Goal: Check status: Check status

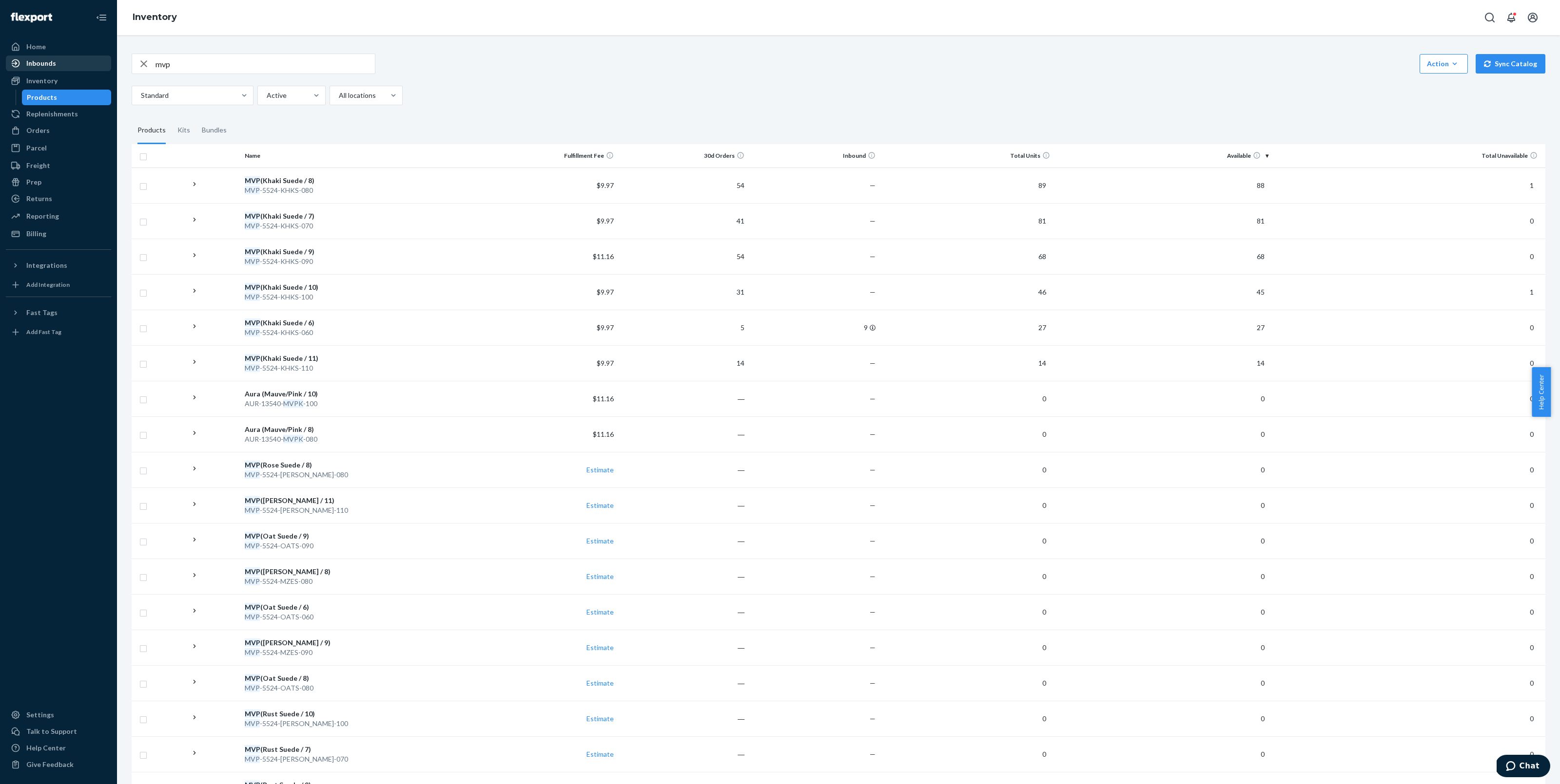
click at [69, 61] on div "Inbounds" at bounding box center [58, 63] width 103 height 14
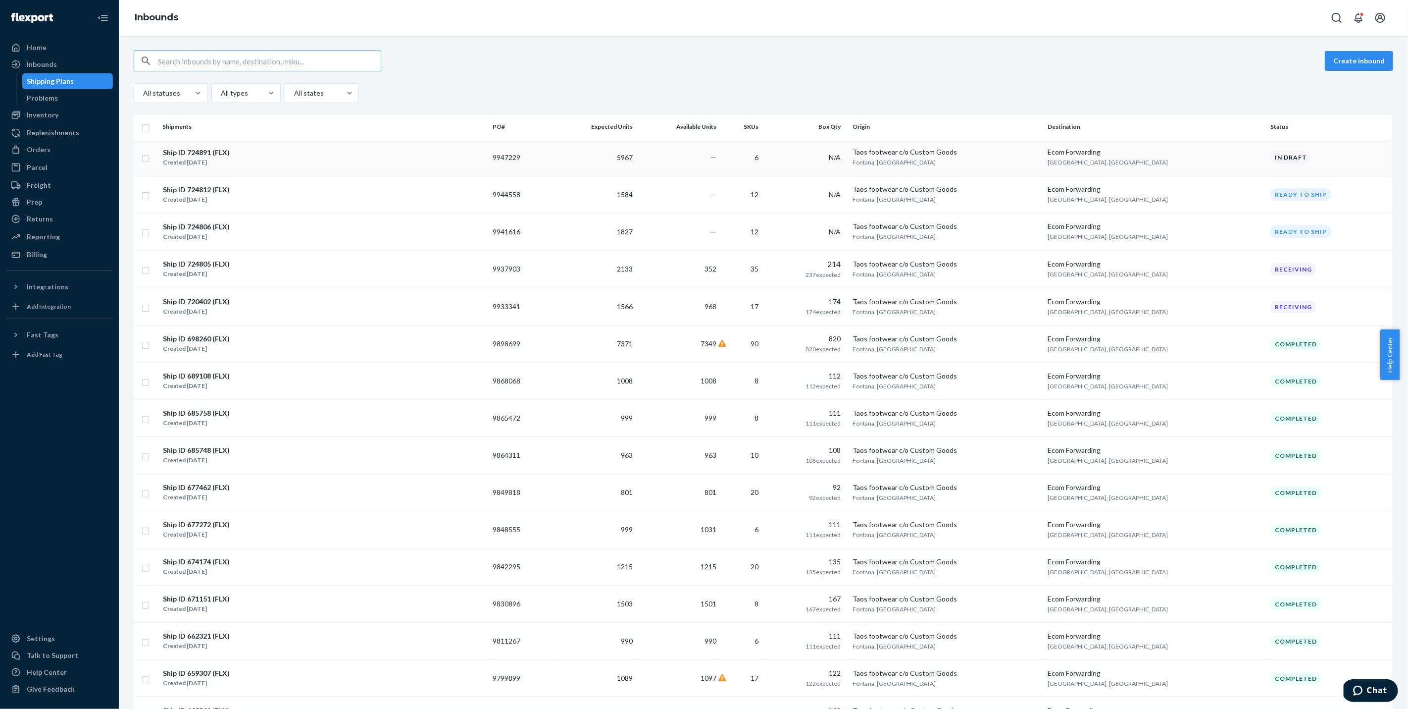
click at [391, 149] on div "Ship ID 724891 (FLX) Created Sep 23, 2025" at bounding box center [323, 157] width 322 height 21
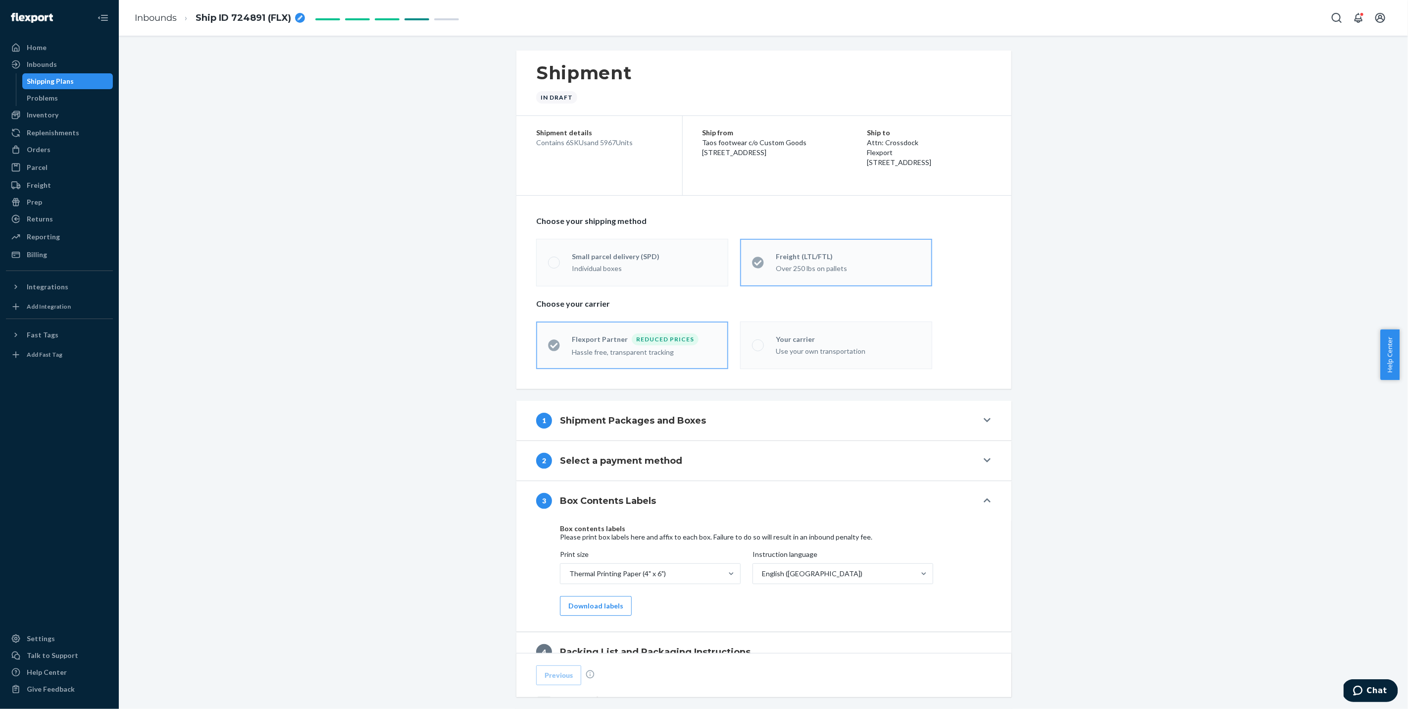
scroll to position [231, 0]
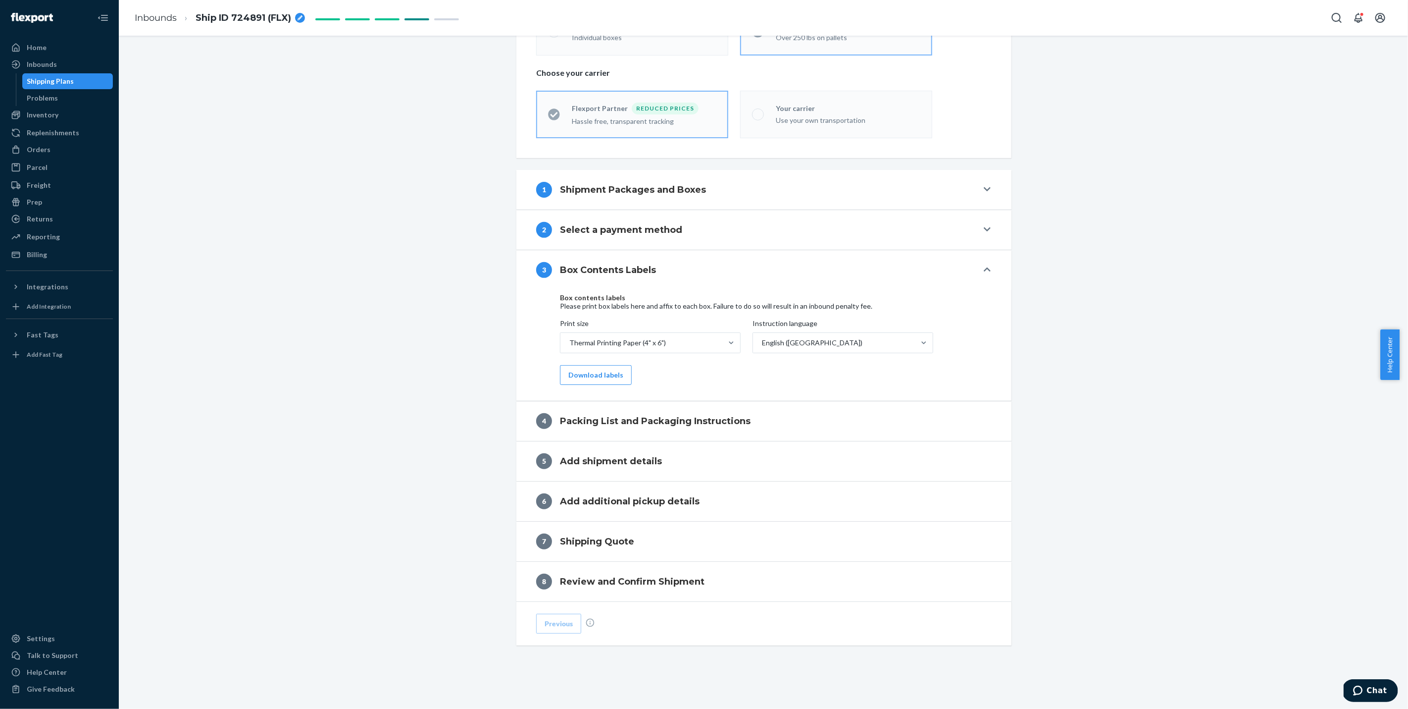
click at [752, 186] on div "1 Shipment Packages and Boxes" at bounding box center [757, 190] width 442 height 16
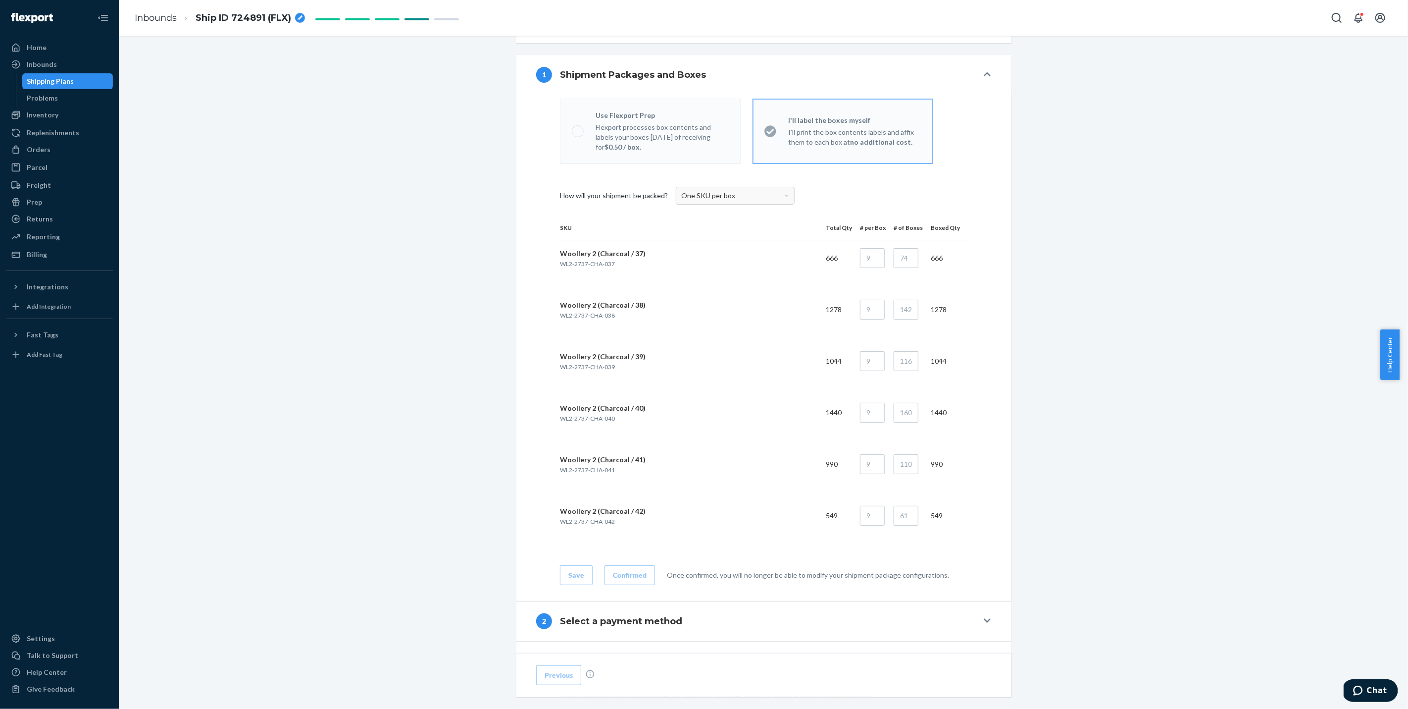
scroll to position [419, 0]
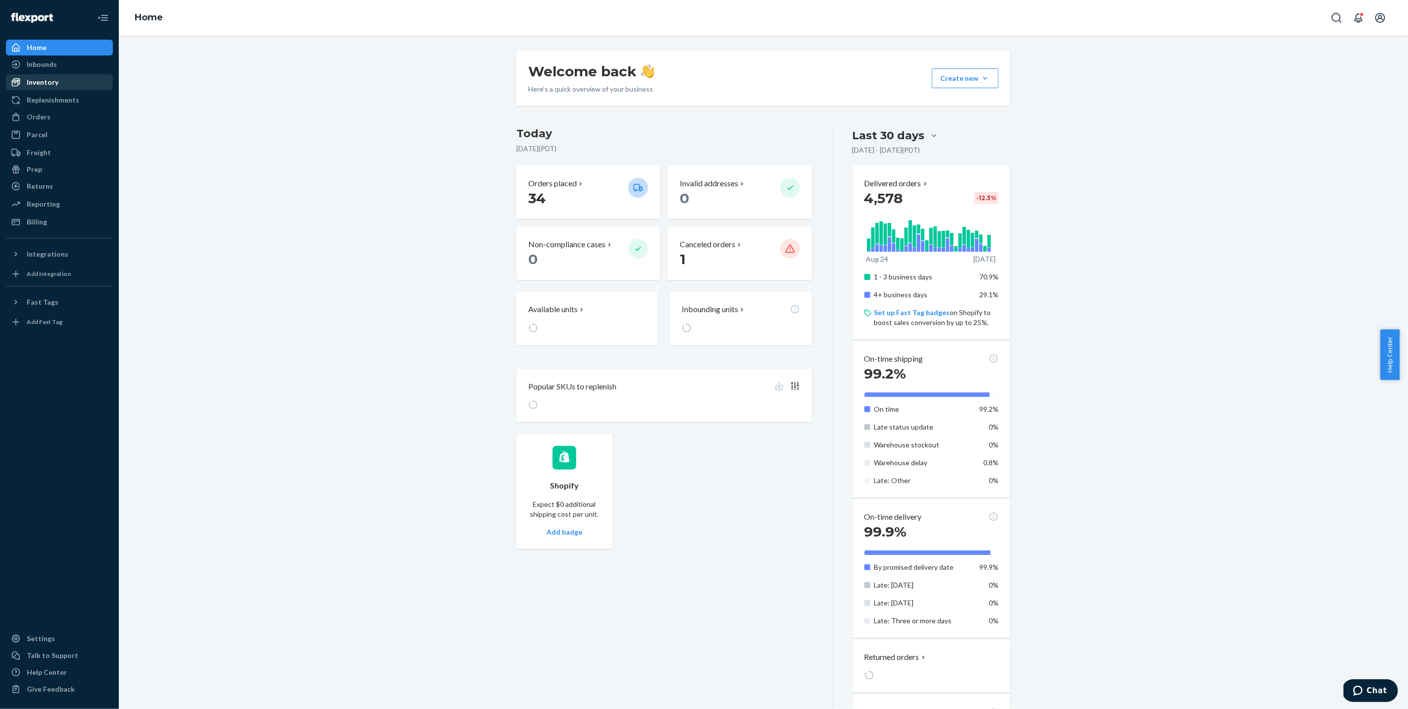
click at [38, 84] on div "Inventory" at bounding box center [43, 82] width 32 height 10
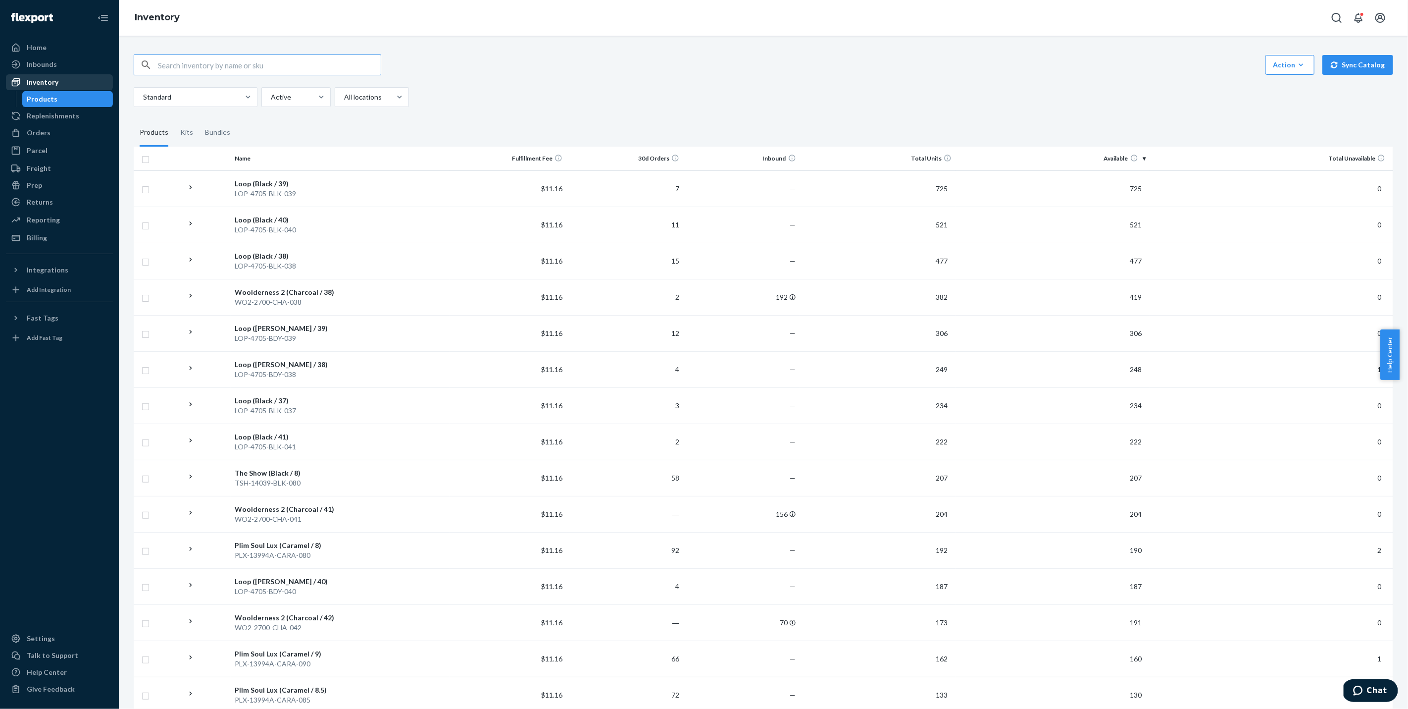
click at [63, 81] on div "Inventory" at bounding box center [59, 82] width 105 height 14
click at [36, 60] on div "Inbounds" at bounding box center [42, 64] width 30 height 10
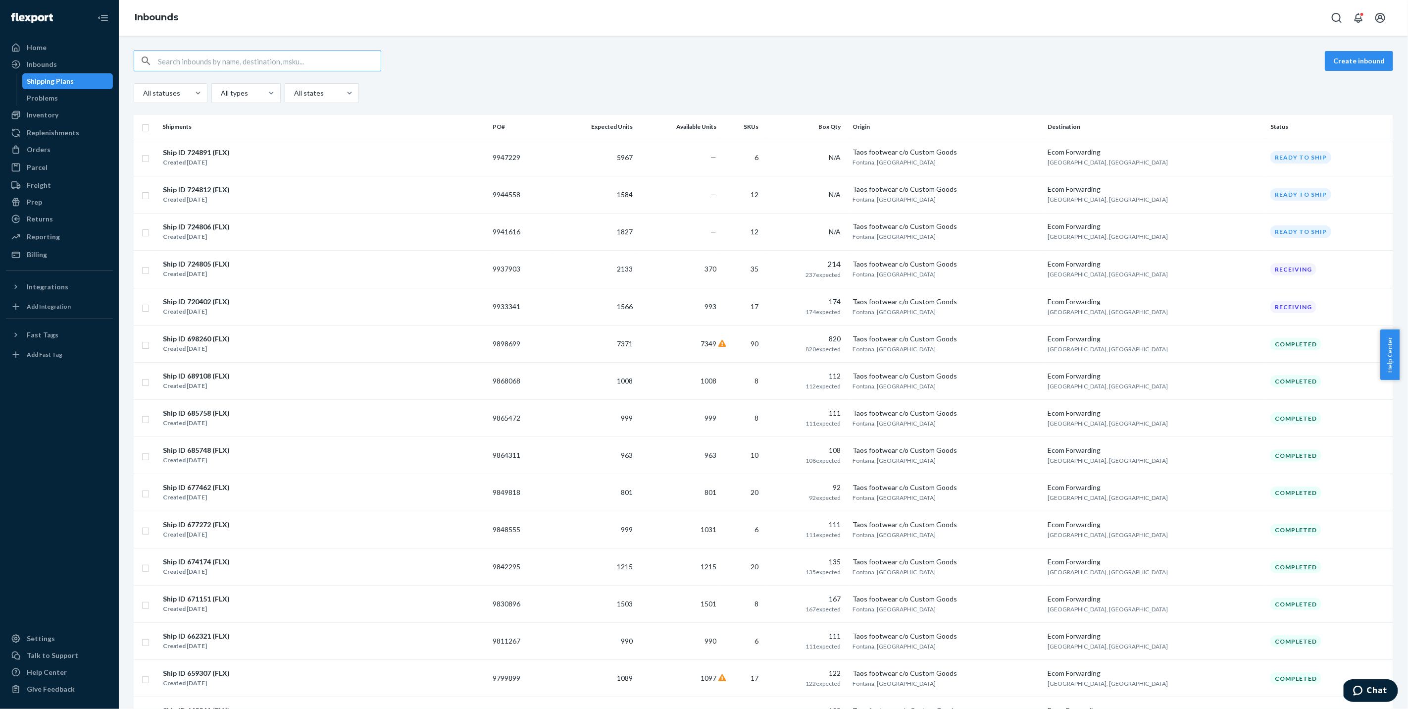
click at [381, 165] on div "Ship ID 724891 (FLX) Created Sep 23, 2025" at bounding box center [323, 157] width 322 height 21
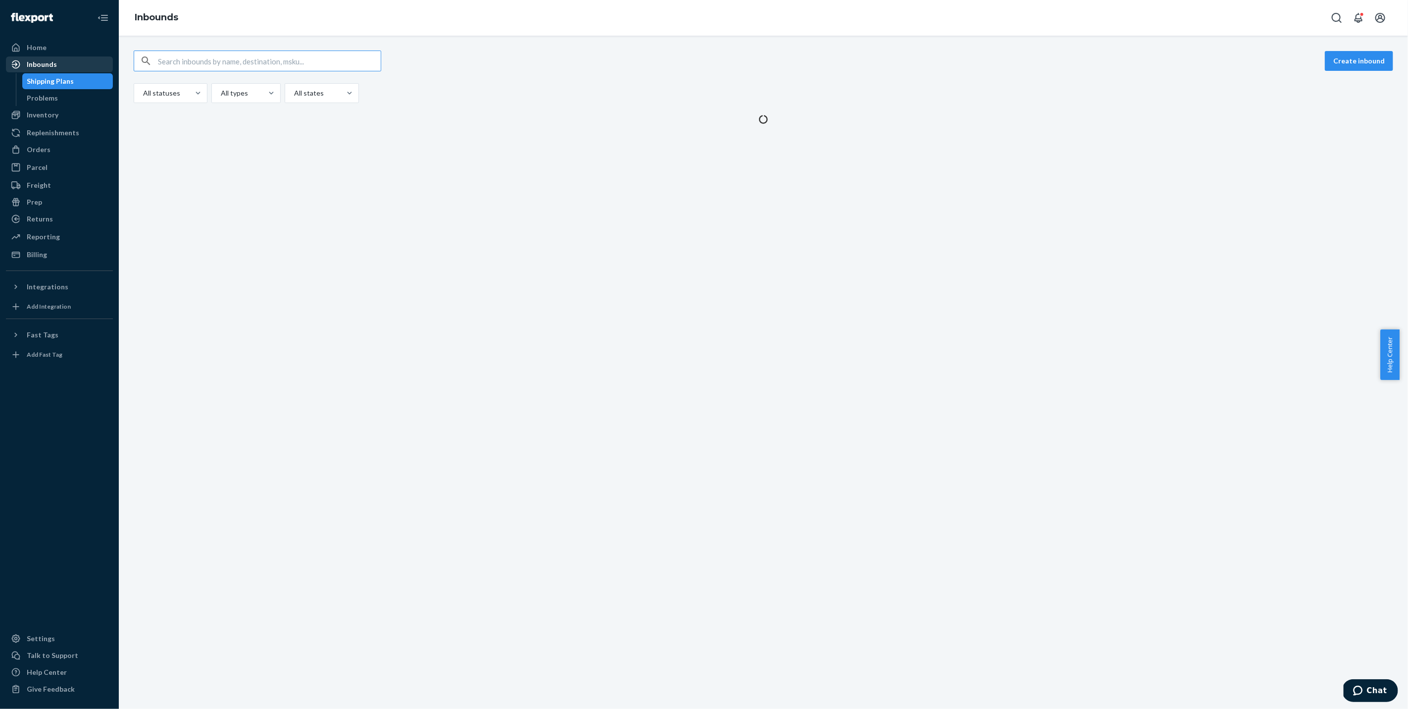
click at [84, 61] on div "Inbounds" at bounding box center [59, 64] width 105 height 14
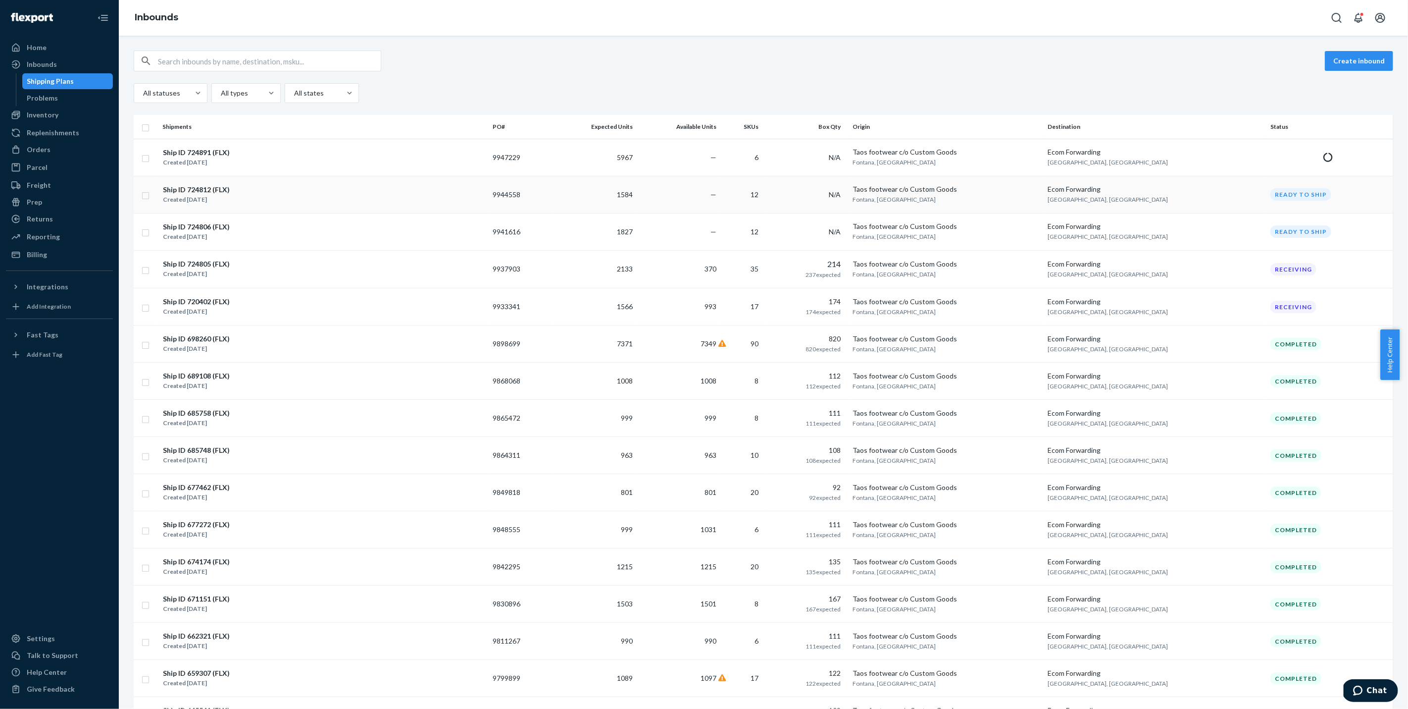
click at [285, 193] on div "Ship ID 724812 (FLX) Created Sep 22, 2025" at bounding box center [323, 194] width 322 height 21
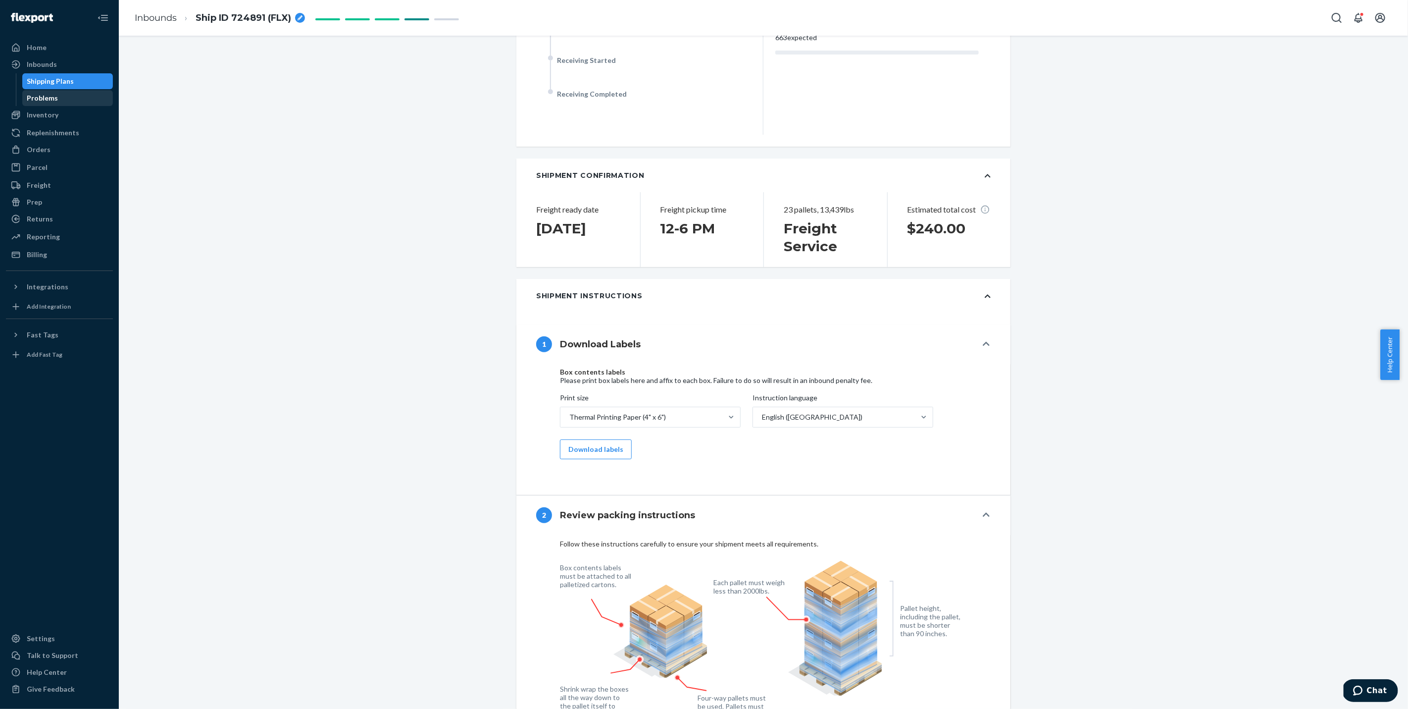
scroll to position [536, 0]
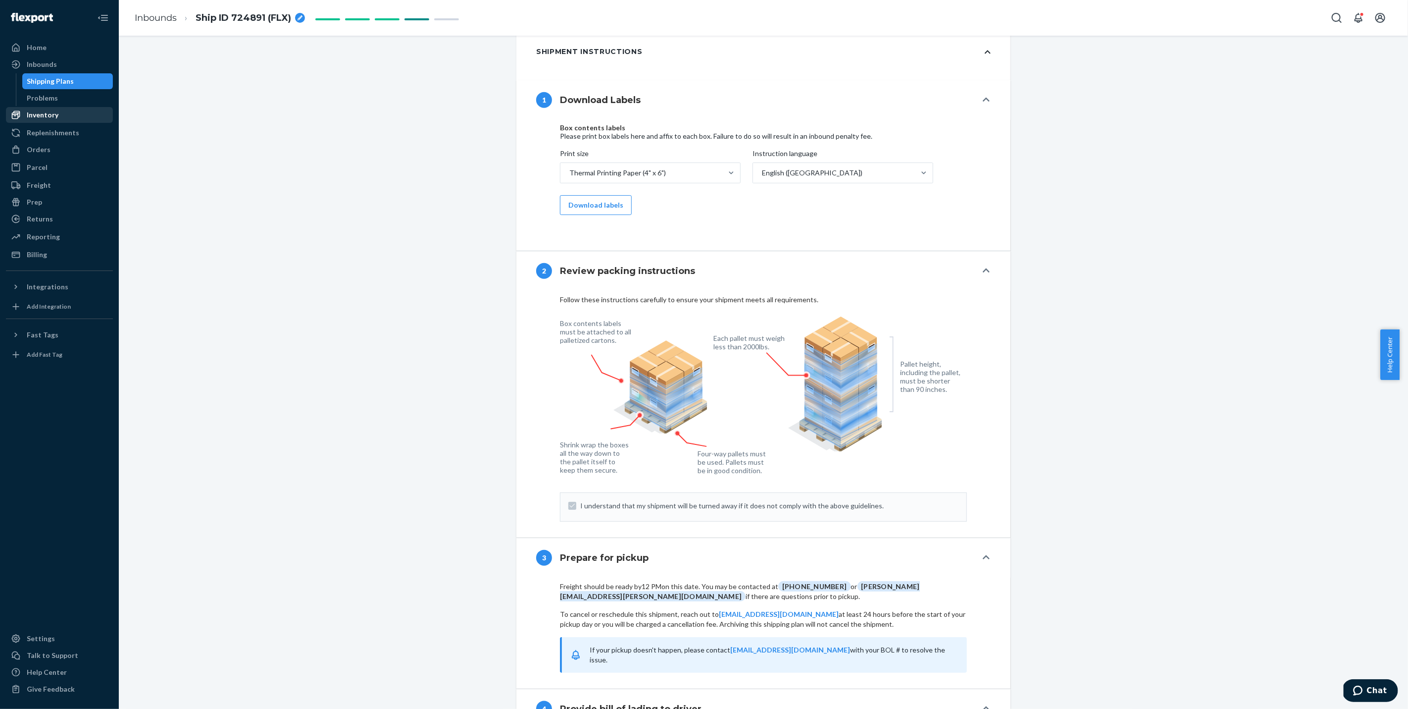
click at [65, 116] on div "Inventory" at bounding box center [59, 115] width 105 height 14
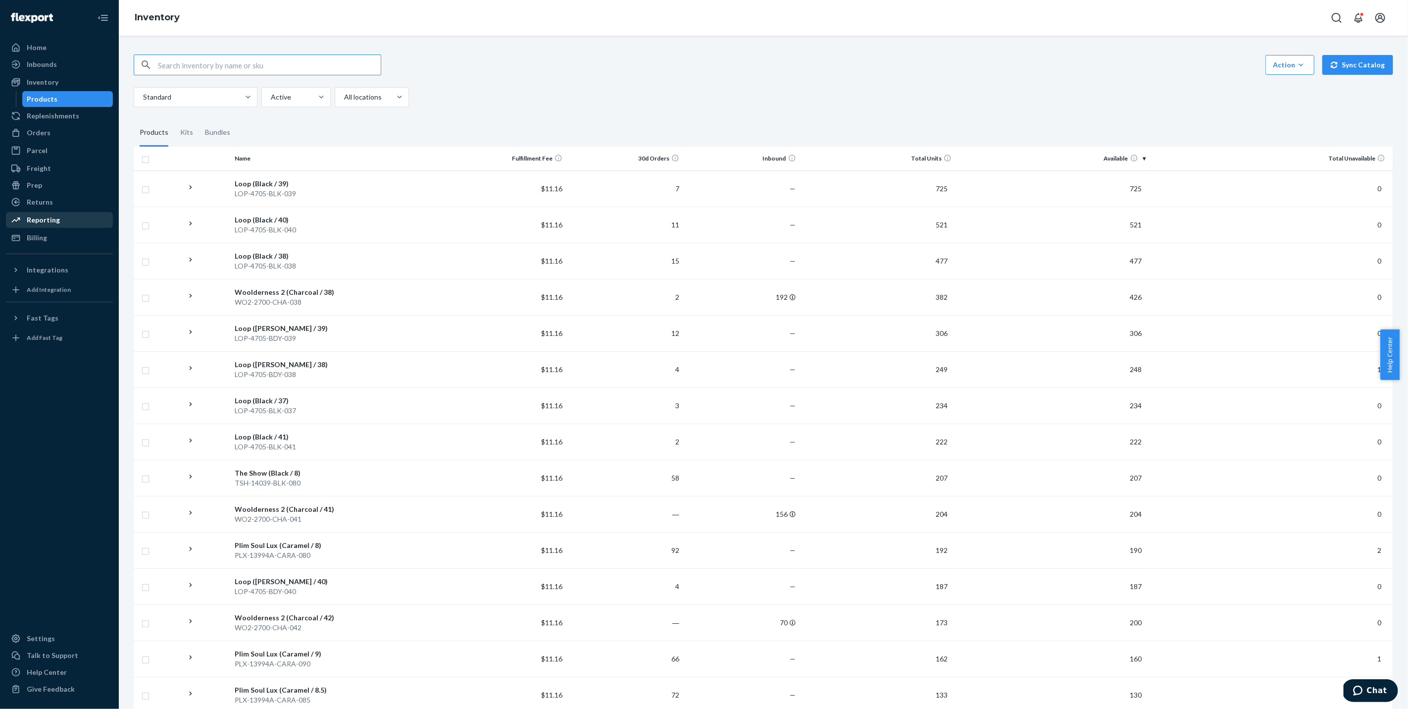
click at [52, 220] on div "Reporting" at bounding box center [43, 220] width 33 height 10
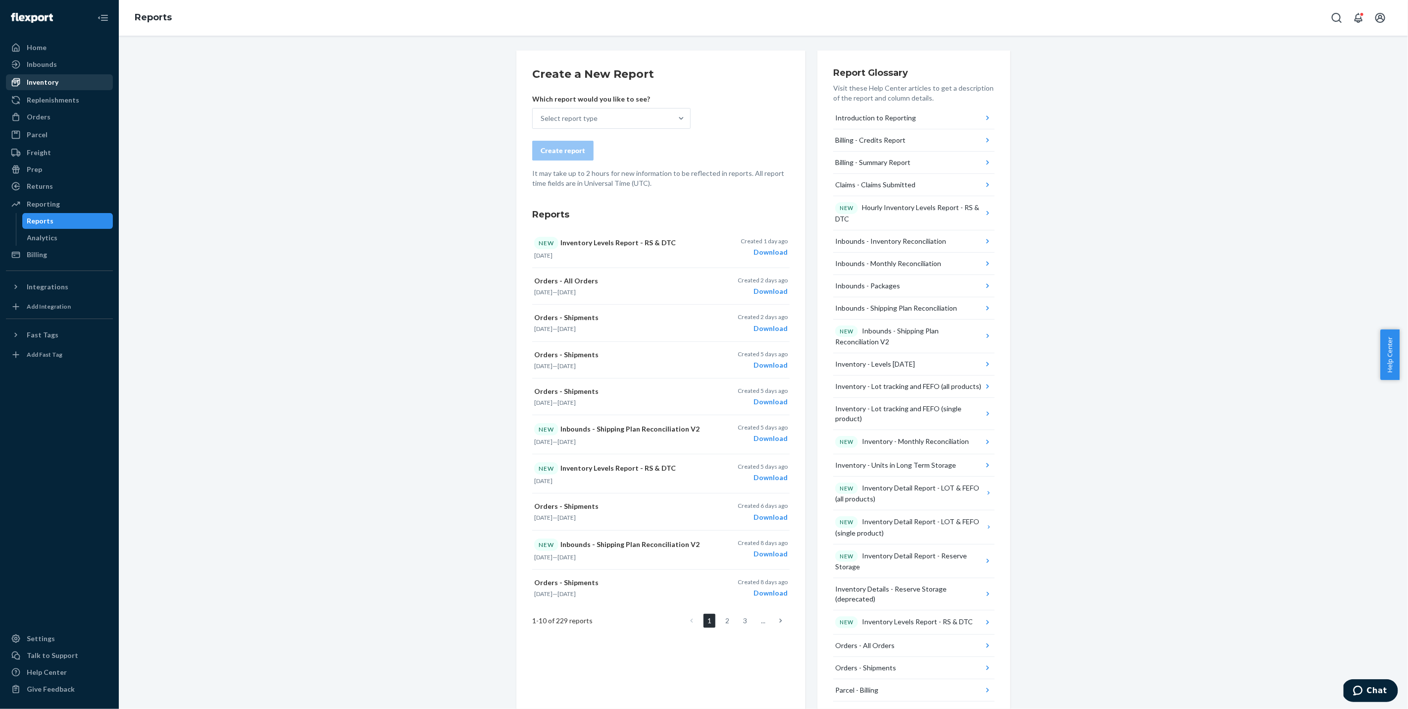
click at [52, 78] on div "Inventory" at bounding box center [43, 82] width 32 height 10
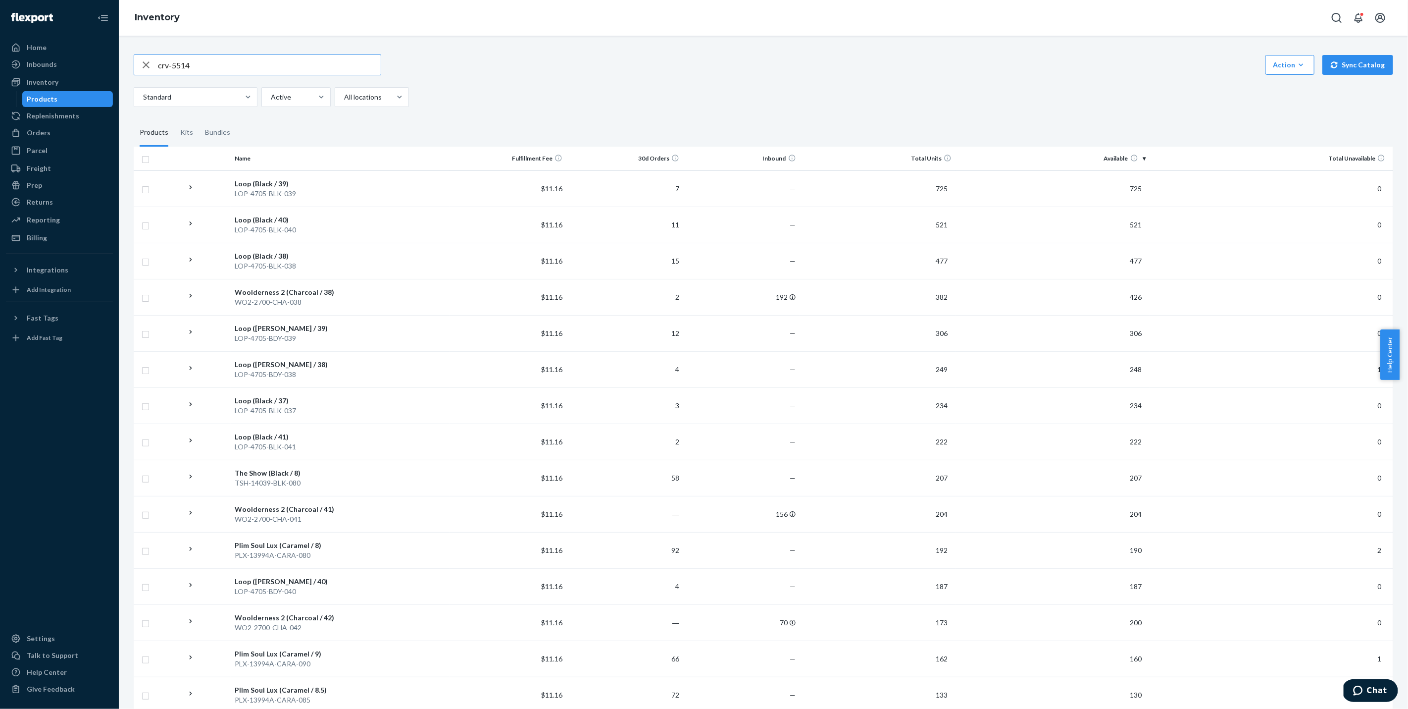
type input "crv-5514"
click at [67, 222] on div "Reporting" at bounding box center [59, 220] width 105 height 14
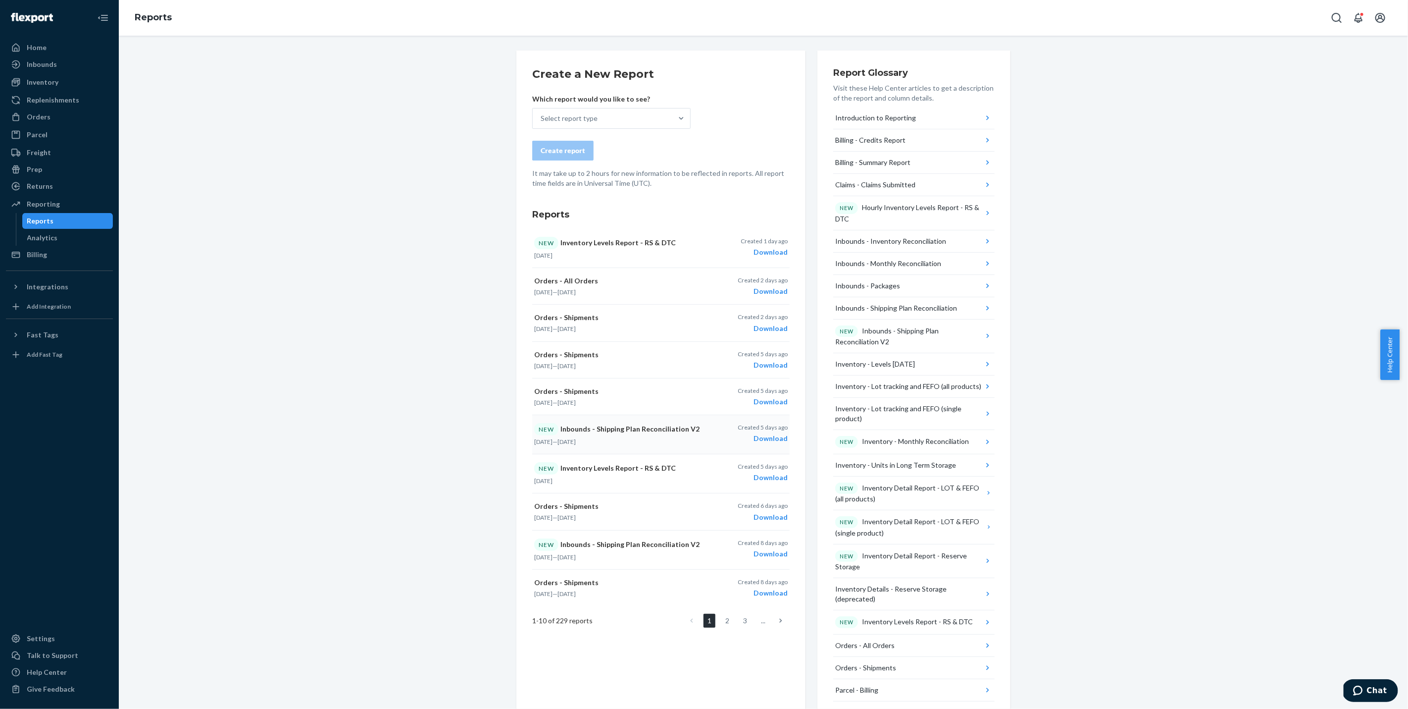
click at [777, 438] on div "Download" at bounding box center [763, 438] width 50 height 10
click at [775, 394] on div "Created 5 days ago Download" at bounding box center [763, 396] width 50 height 20
drag, startPoint x: 1102, startPoint y: 319, endPoint x: 1100, endPoint y: 329, distance: 10.1
click at [1102, 319] on div "Create a New Report Which report would you like to see? Select report type Crea…" at bounding box center [763, 521] width 1275 height 941
click at [44, 67] on div "Inbounds" at bounding box center [42, 64] width 30 height 10
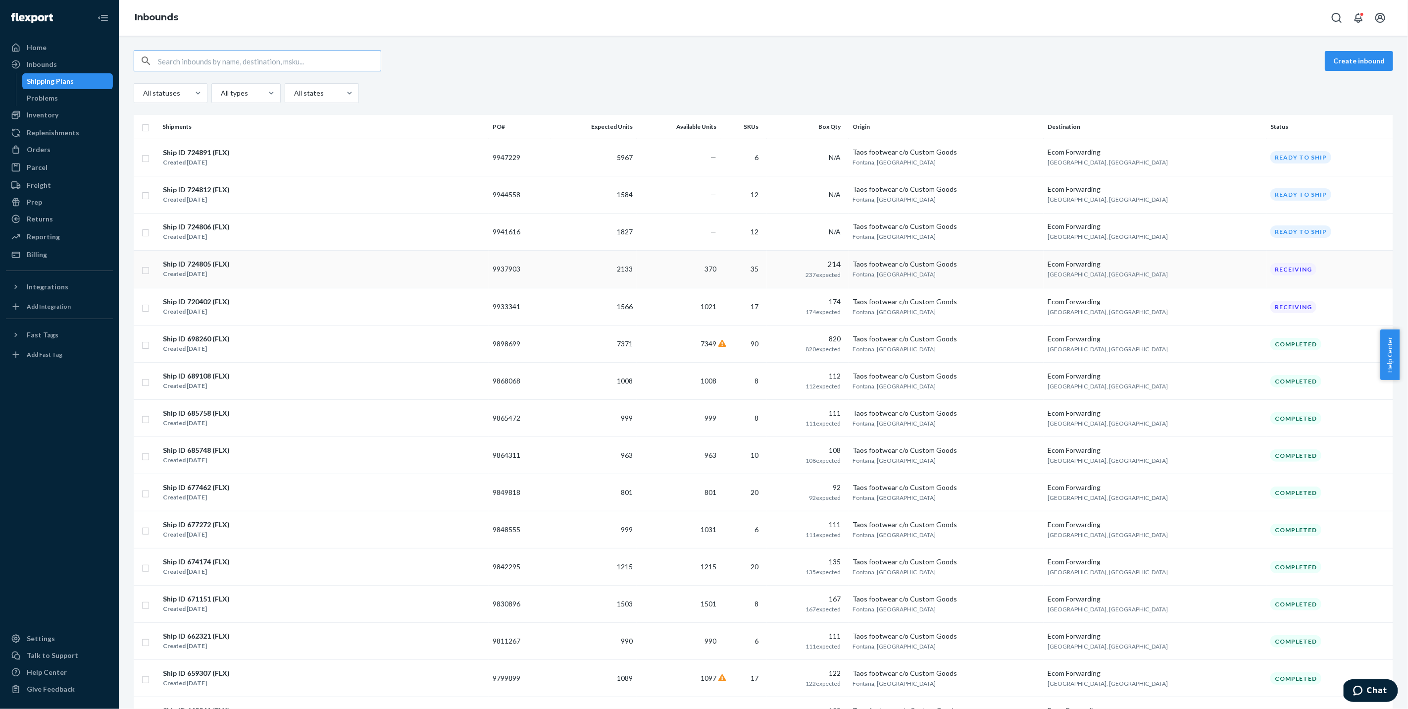
click at [537, 260] on td "9937903" at bounding box center [520, 269] width 62 height 38
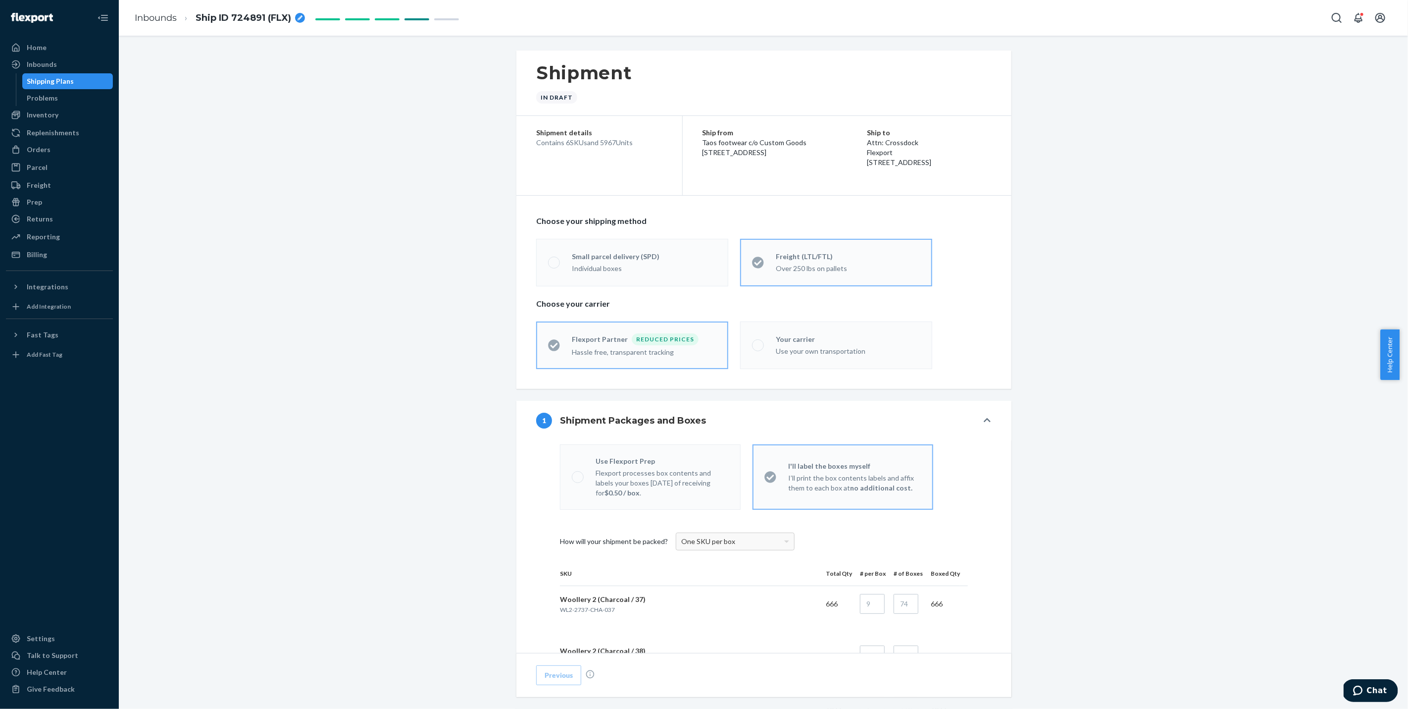
scroll to position [419, 0]
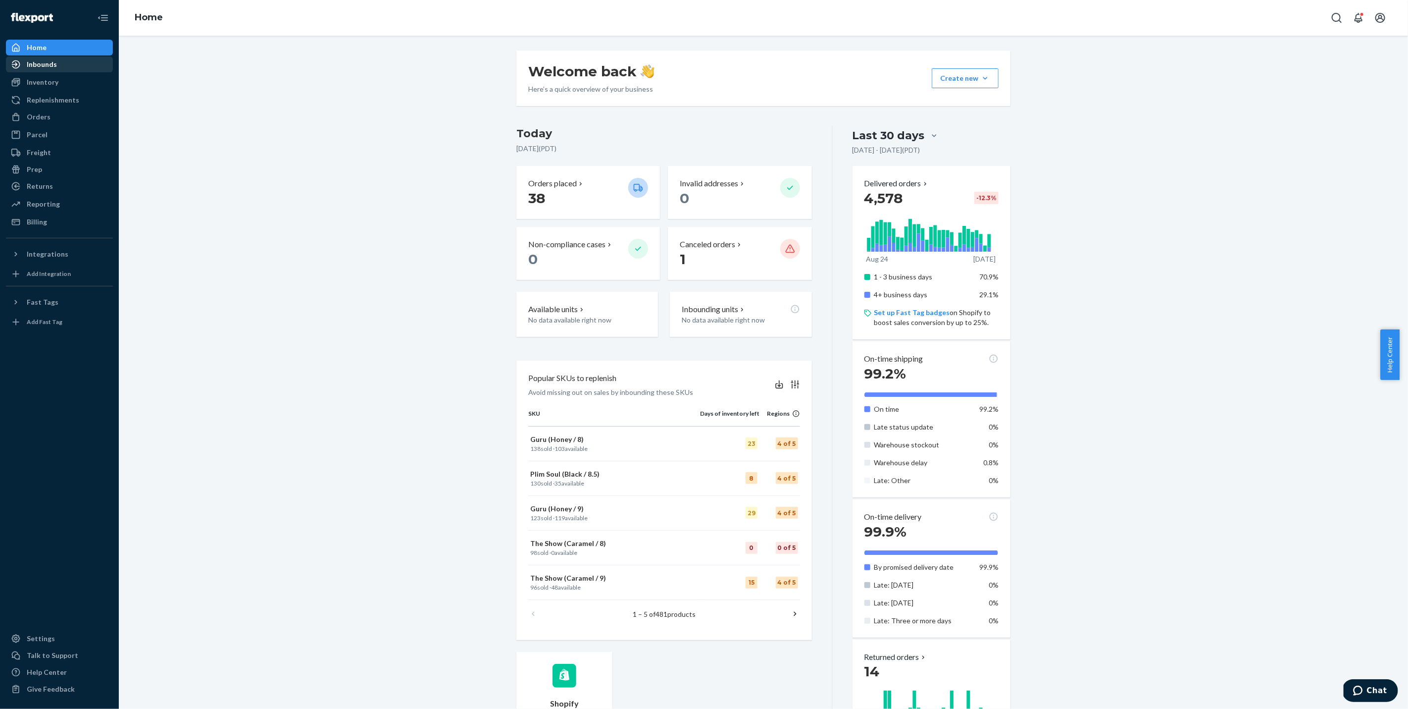
click at [54, 61] on div "Inbounds" at bounding box center [42, 64] width 30 height 10
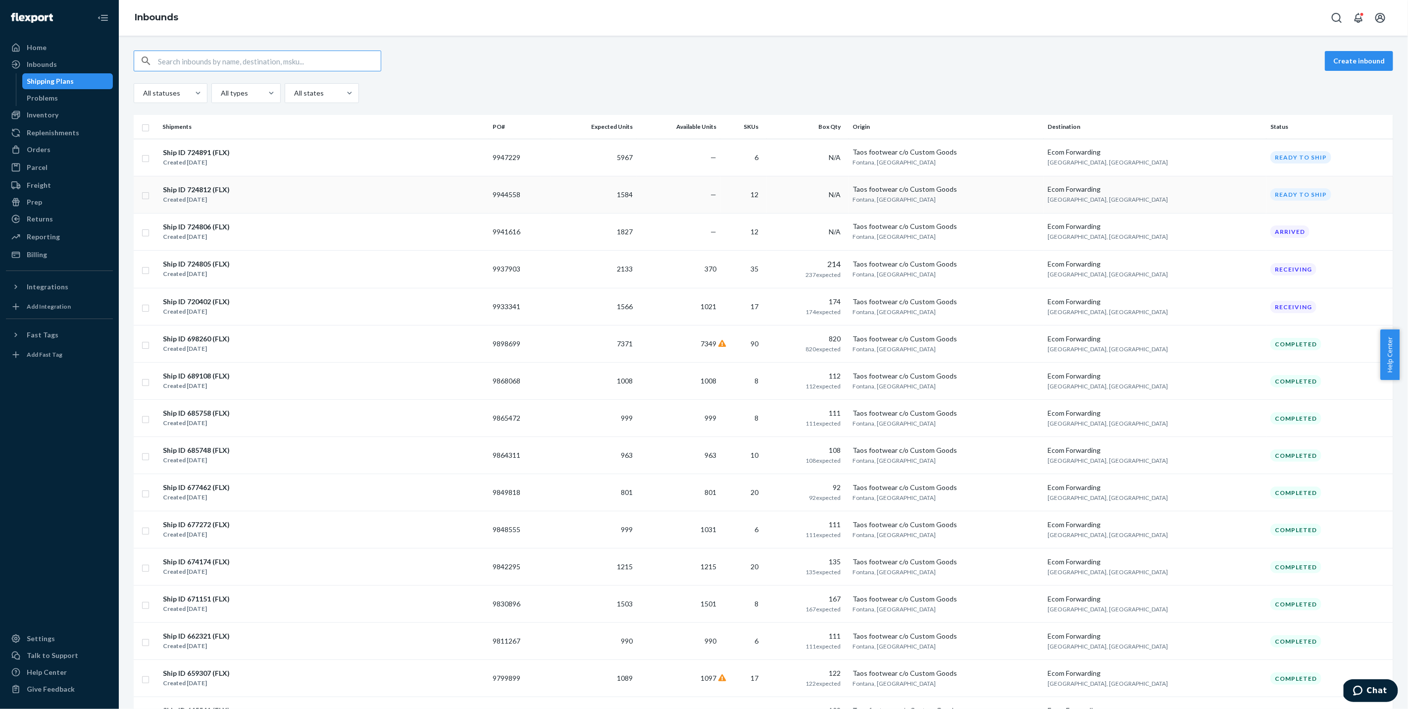
click at [405, 195] on div "Ship ID 724812 (FLX) Created Sep 22, 2025" at bounding box center [323, 194] width 322 height 21
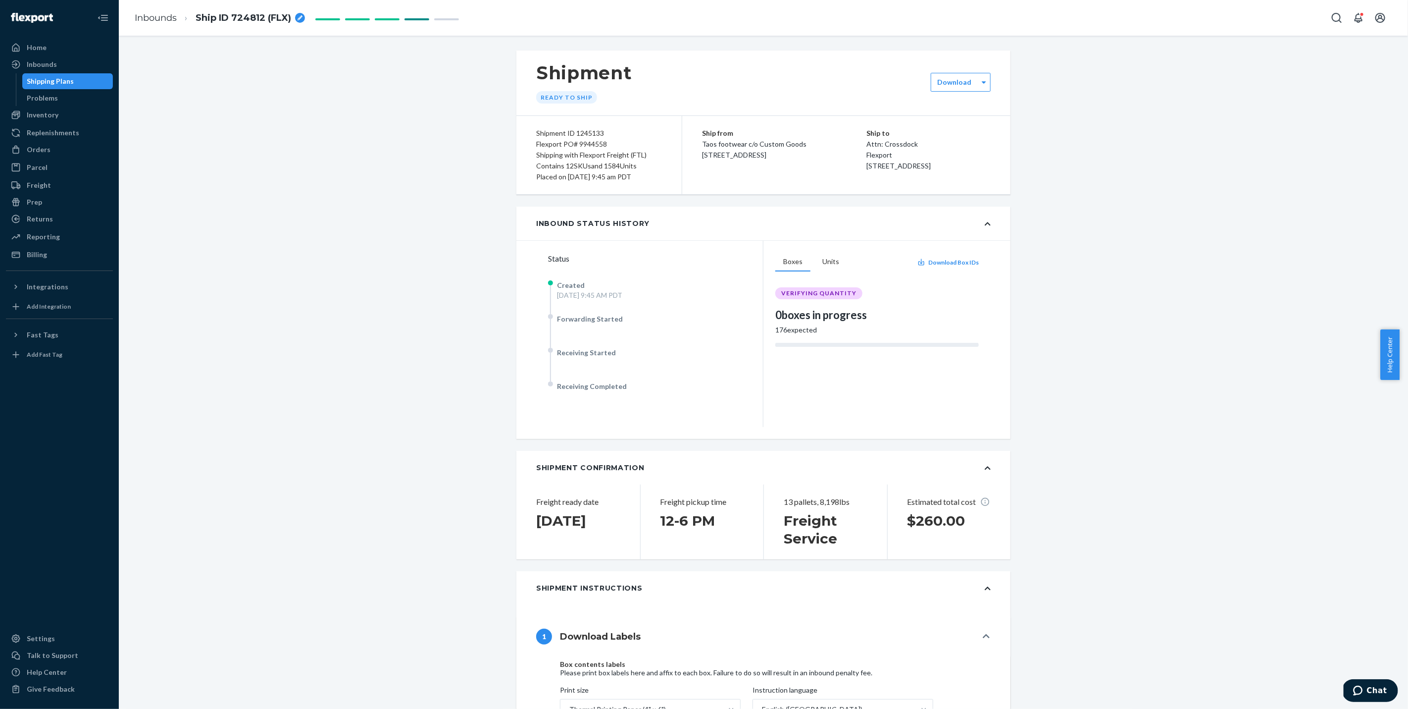
click at [303, 19] on div "breadcrumbs" at bounding box center [300, 18] width 10 height 10
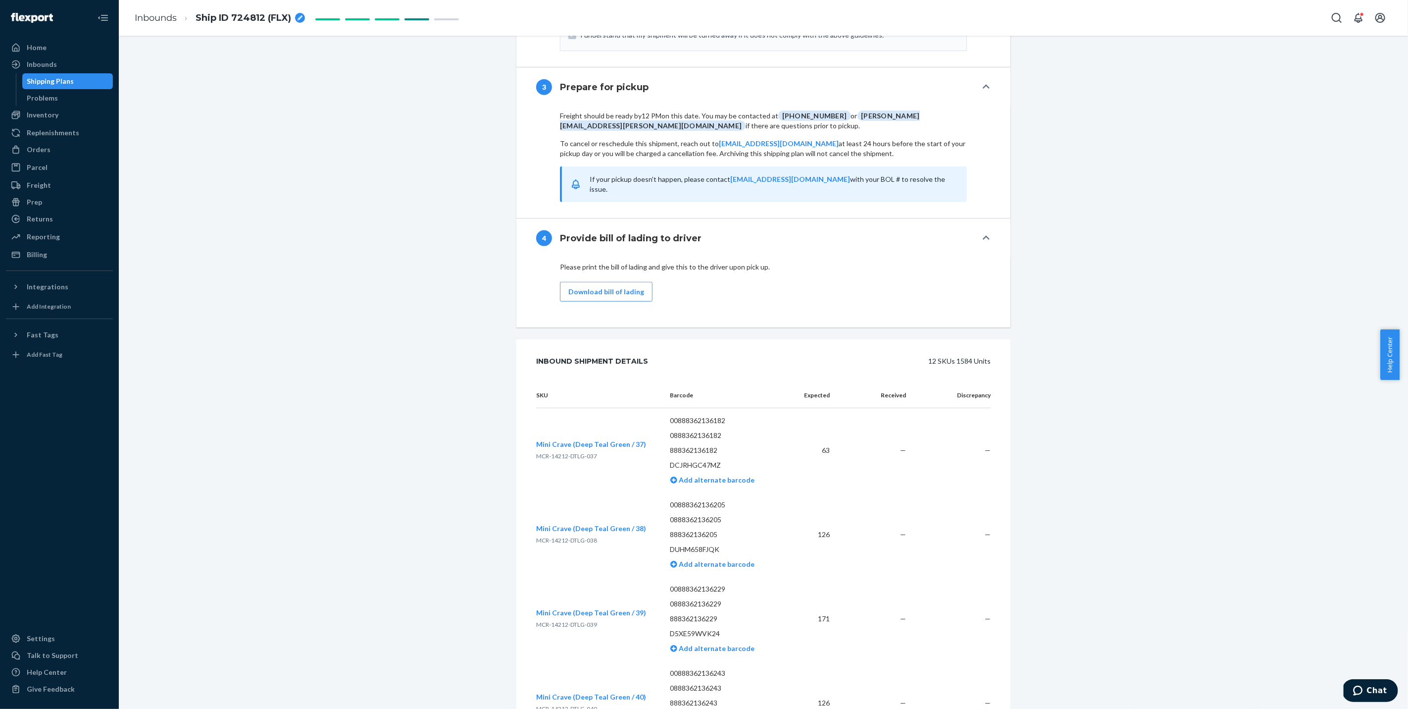
scroll to position [1004, 0]
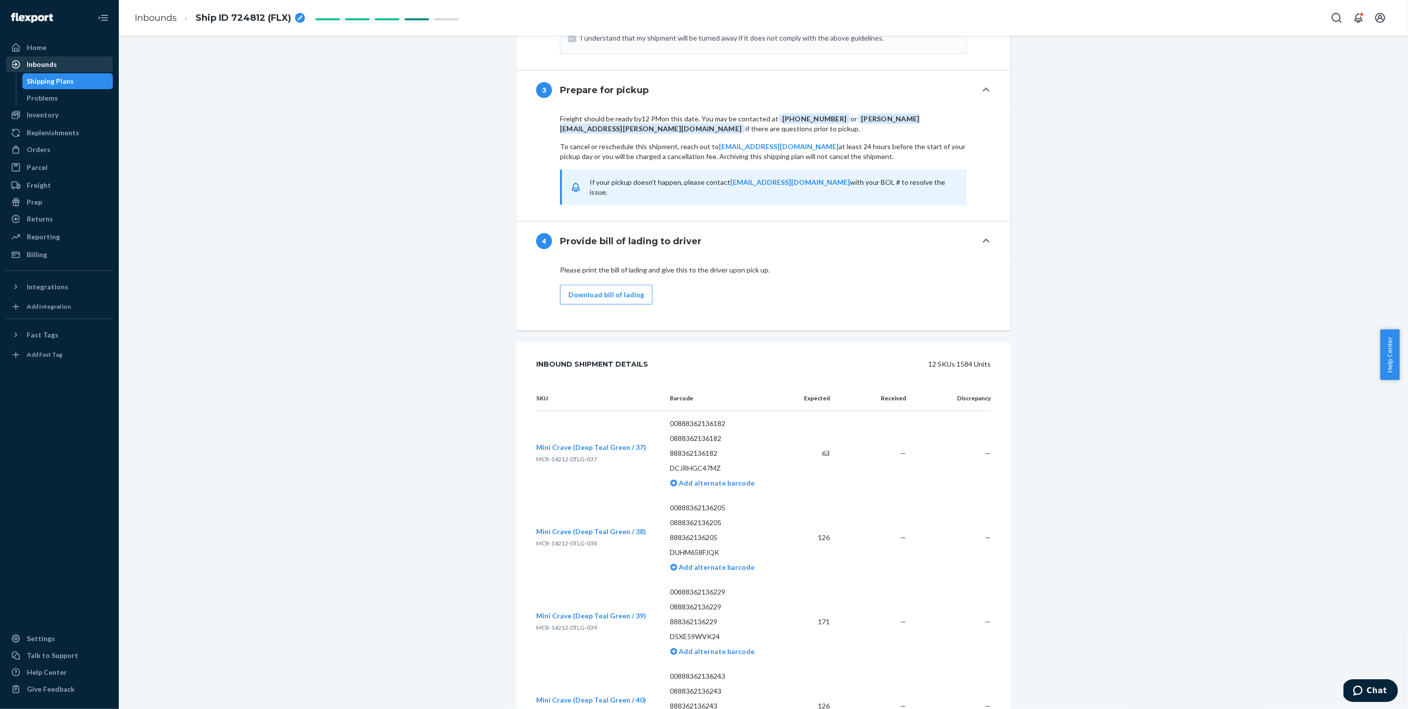
click at [65, 63] on div "Inbounds" at bounding box center [59, 64] width 105 height 14
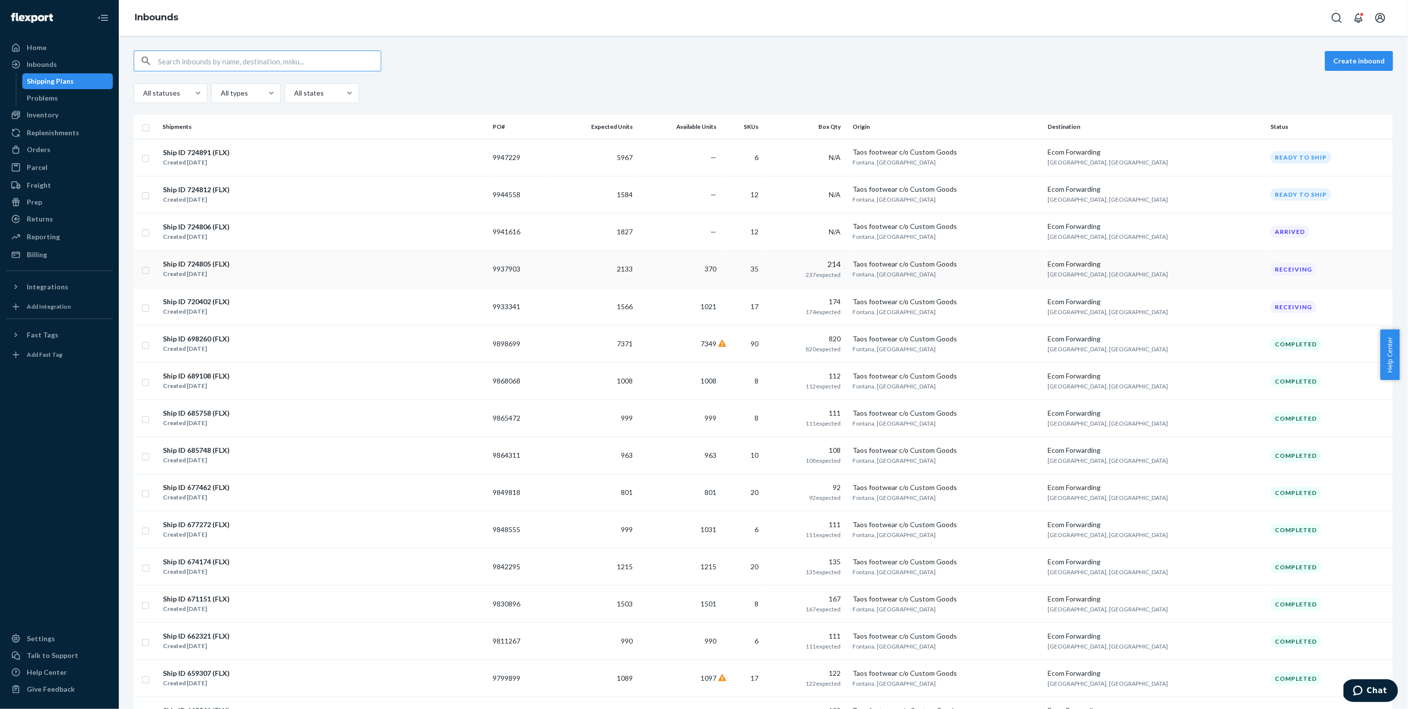
click at [394, 262] on div "Ship ID 724805 (FLX) Created Sep 16, 2025" at bounding box center [323, 268] width 322 height 21
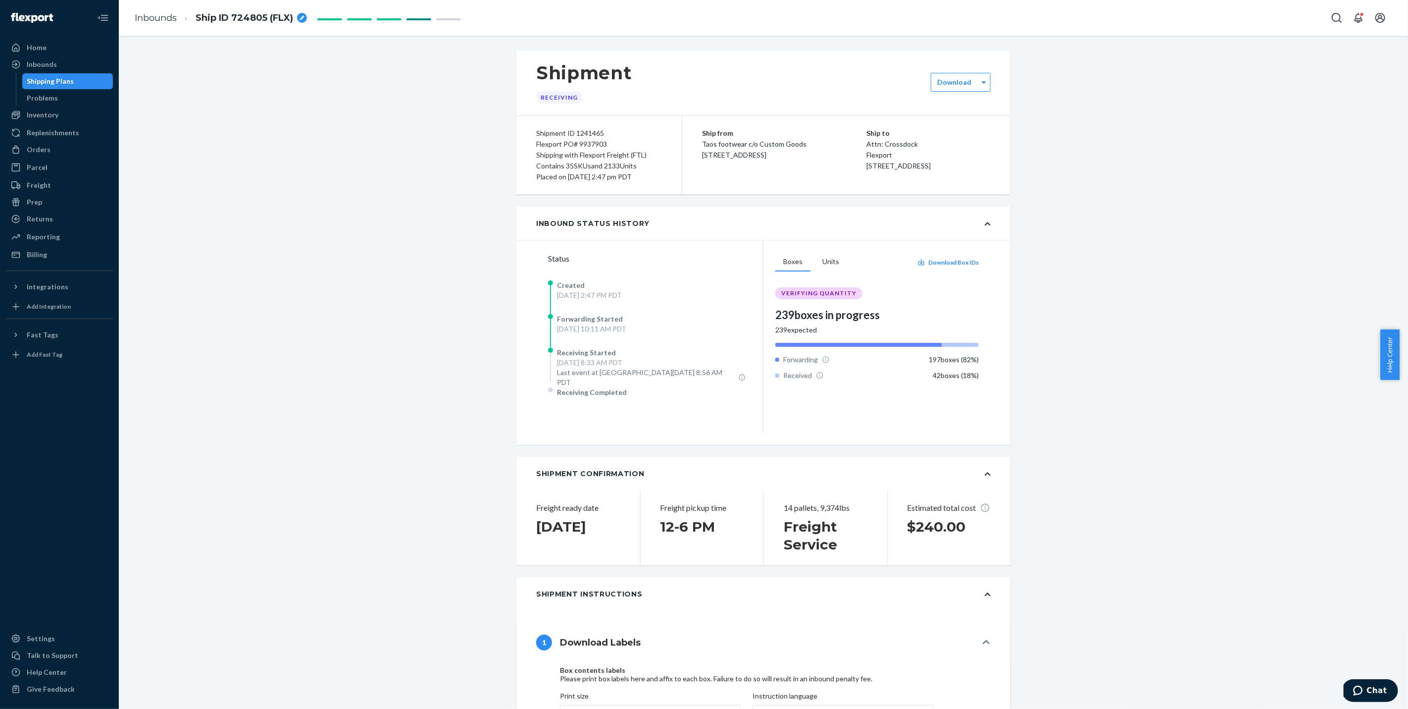
click at [304, 17] on div "breadcrumbs" at bounding box center [302, 18] width 10 height 10
click at [54, 114] on div "Inventory" at bounding box center [43, 115] width 32 height 10
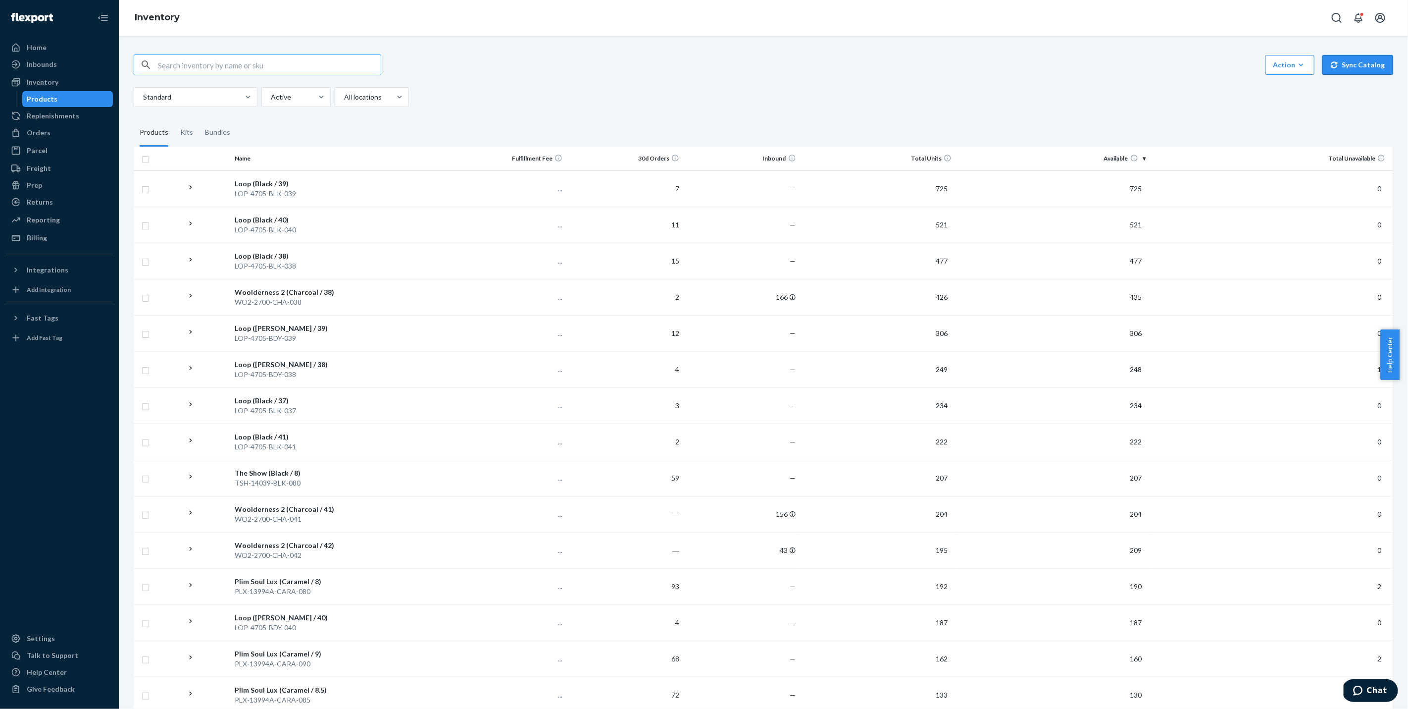
click at [1358, 64] on button "Sync Catalog" at bounding box center [1358, 65] width 71 height 20
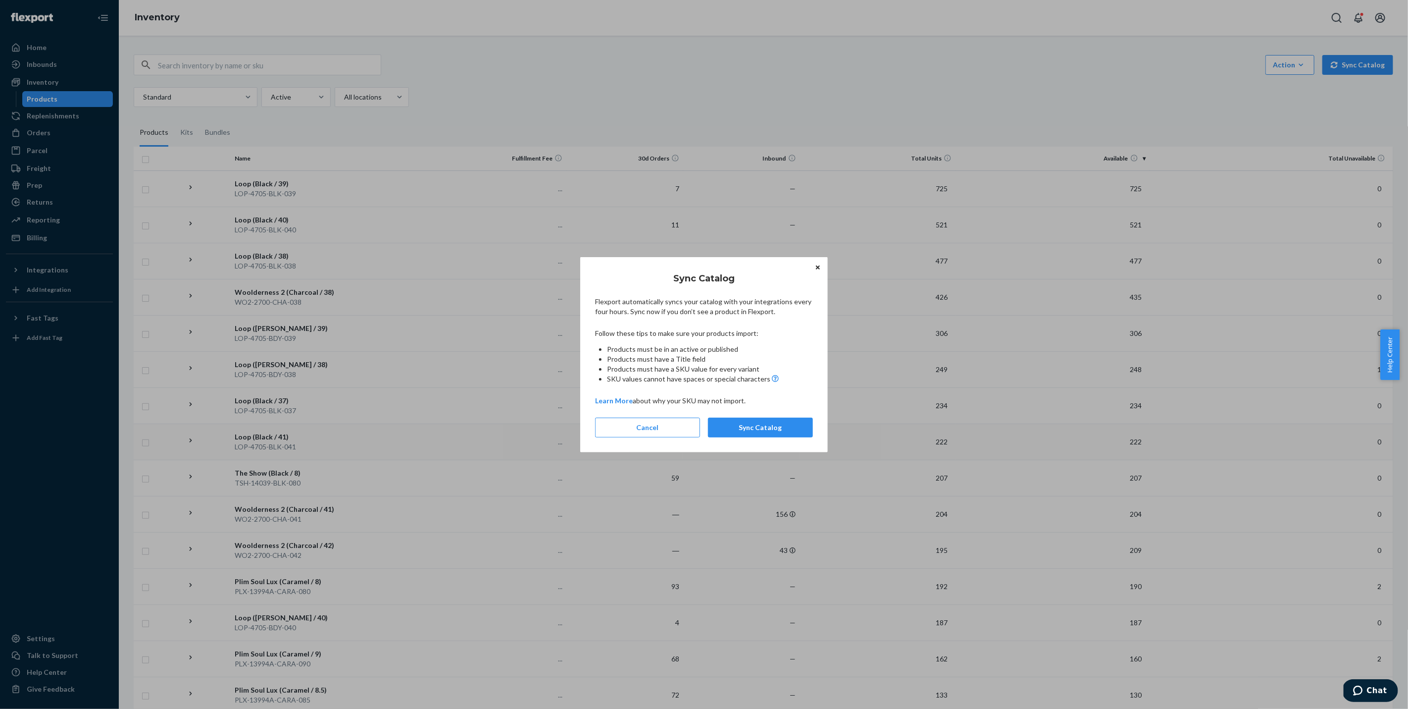
click at [800, 424] on button "Sync Catalog" at bounding box center [760, 427] width 105 height 20
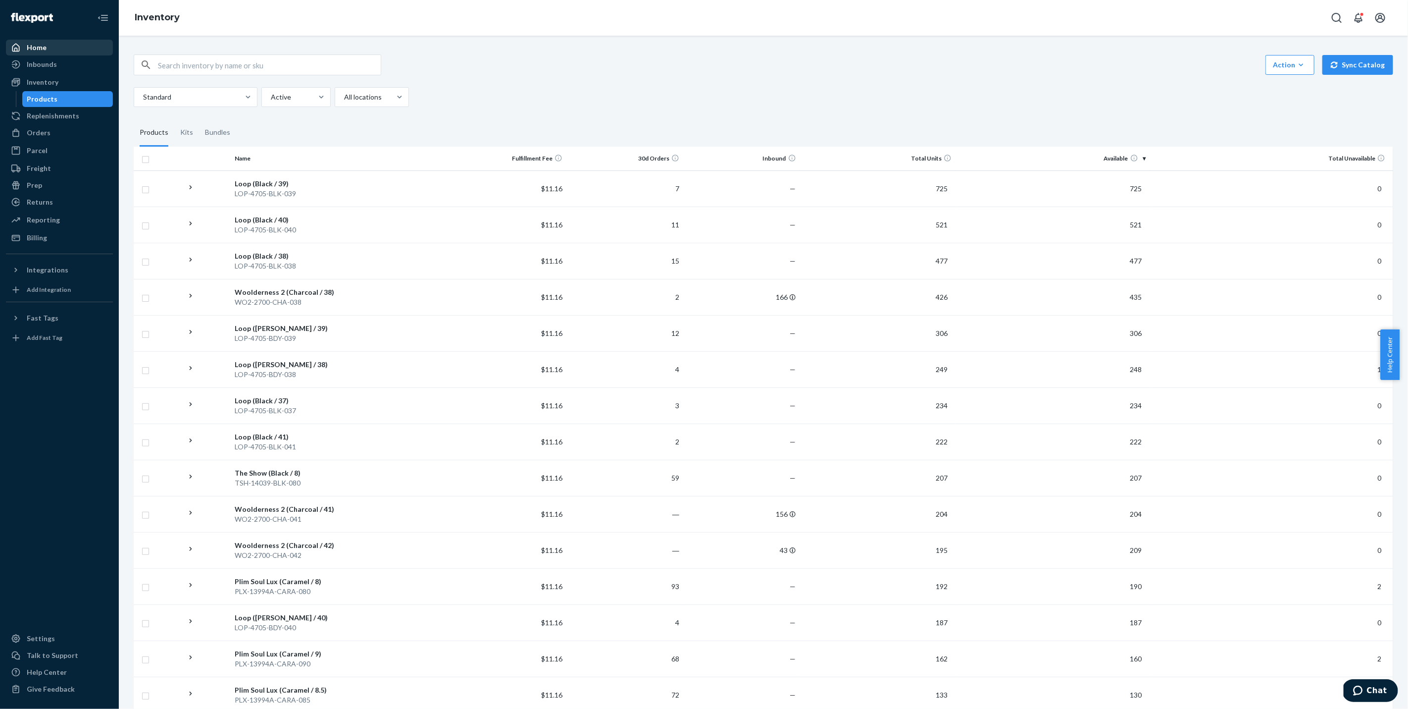
click at [81, 52] on div "Home" at bounding box center [59, 48] width 105 height 14
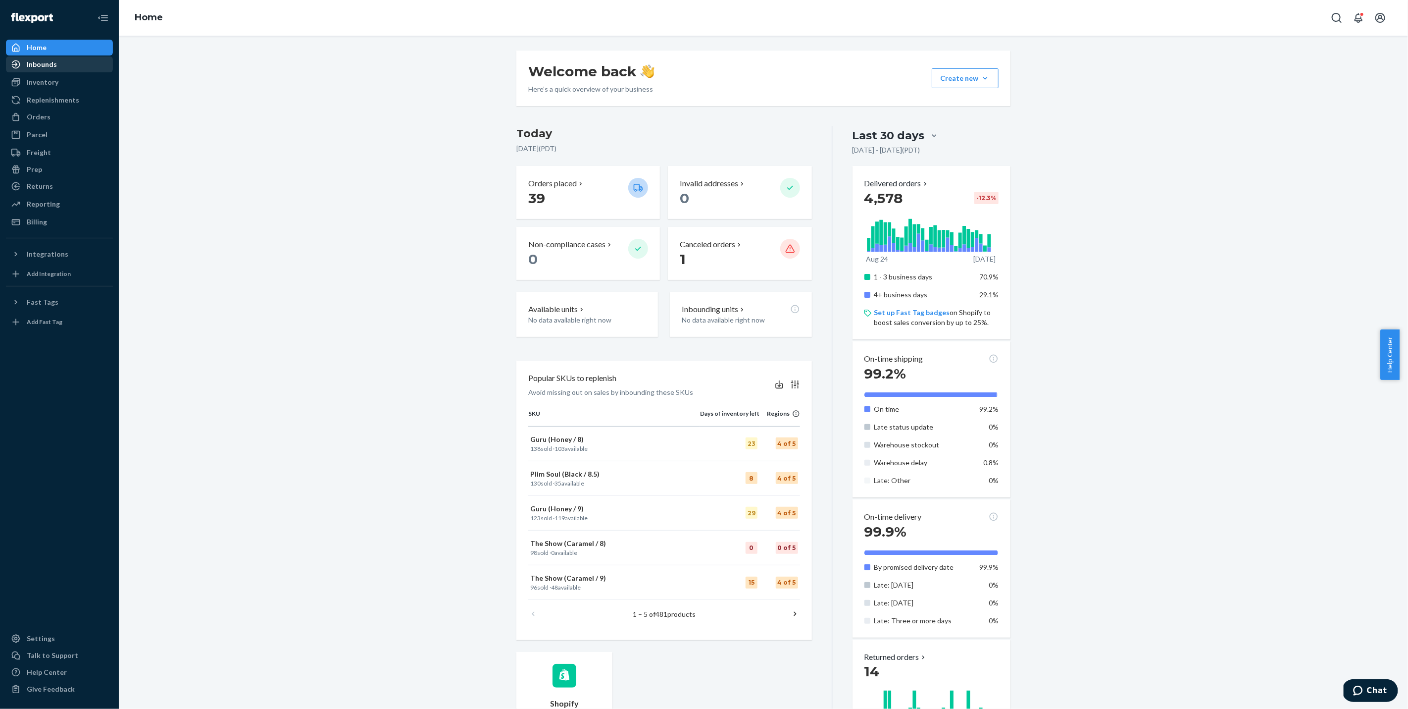
click at [39, 72] on link "Inbounds" at bounding box center [59, 64] width 107 height 16
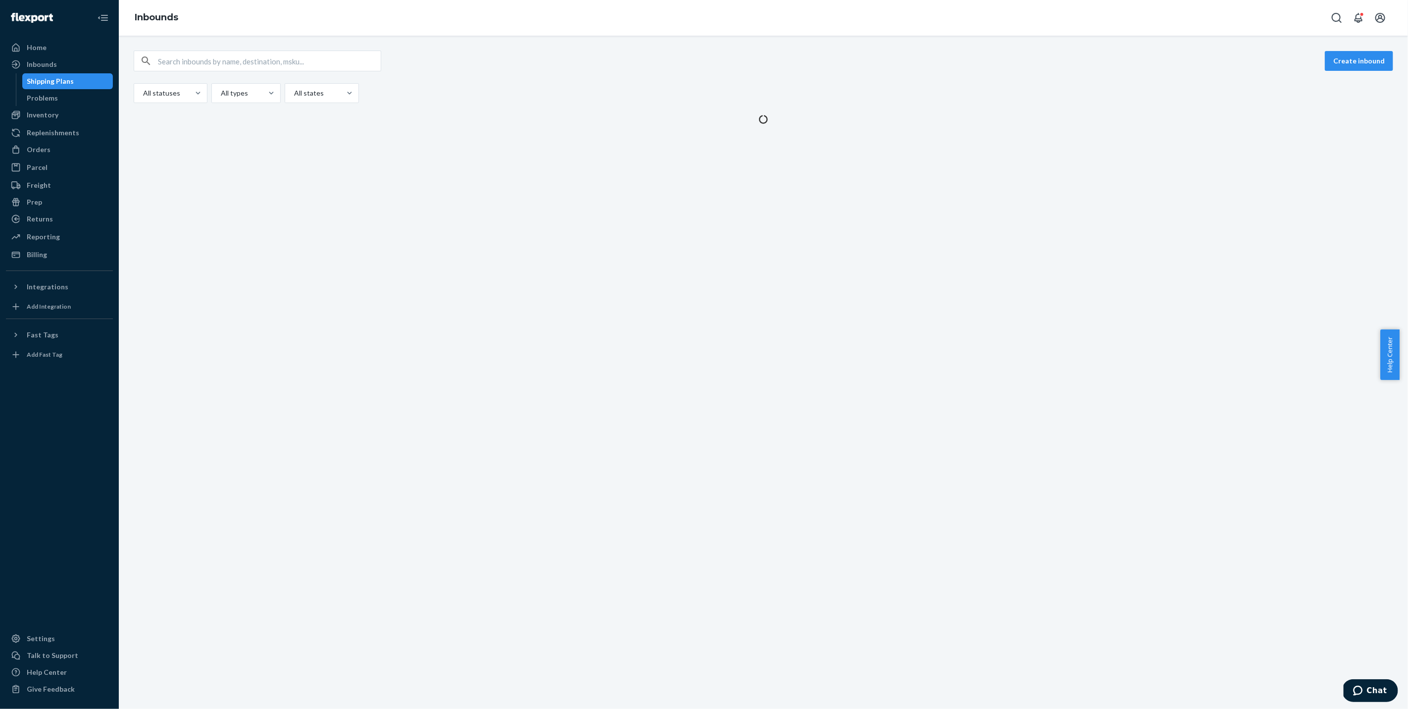
click at [46, 80] on div "Shipping Plans" at bounding box center [50, 81] width 47 height 10
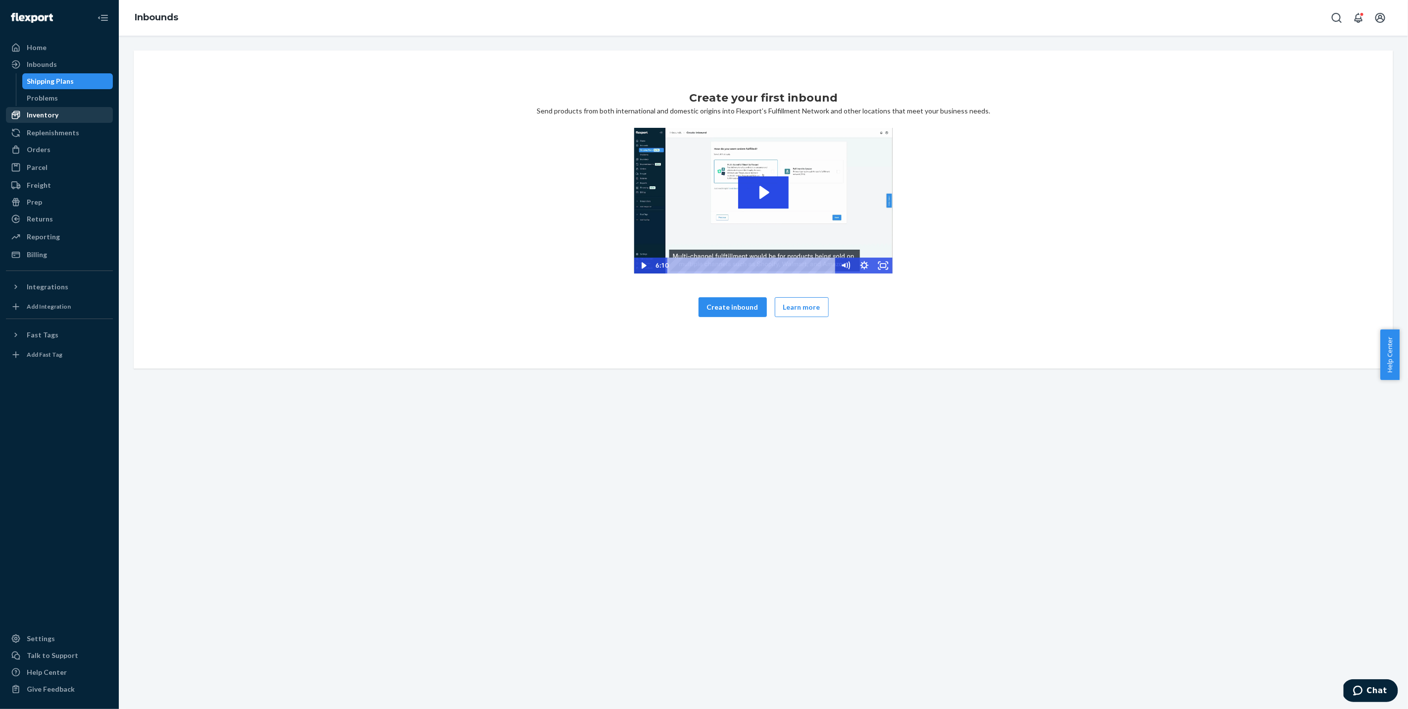
click at [44, 120] on div "Inventory" at bounding box center [59, 115] width 105 height 14
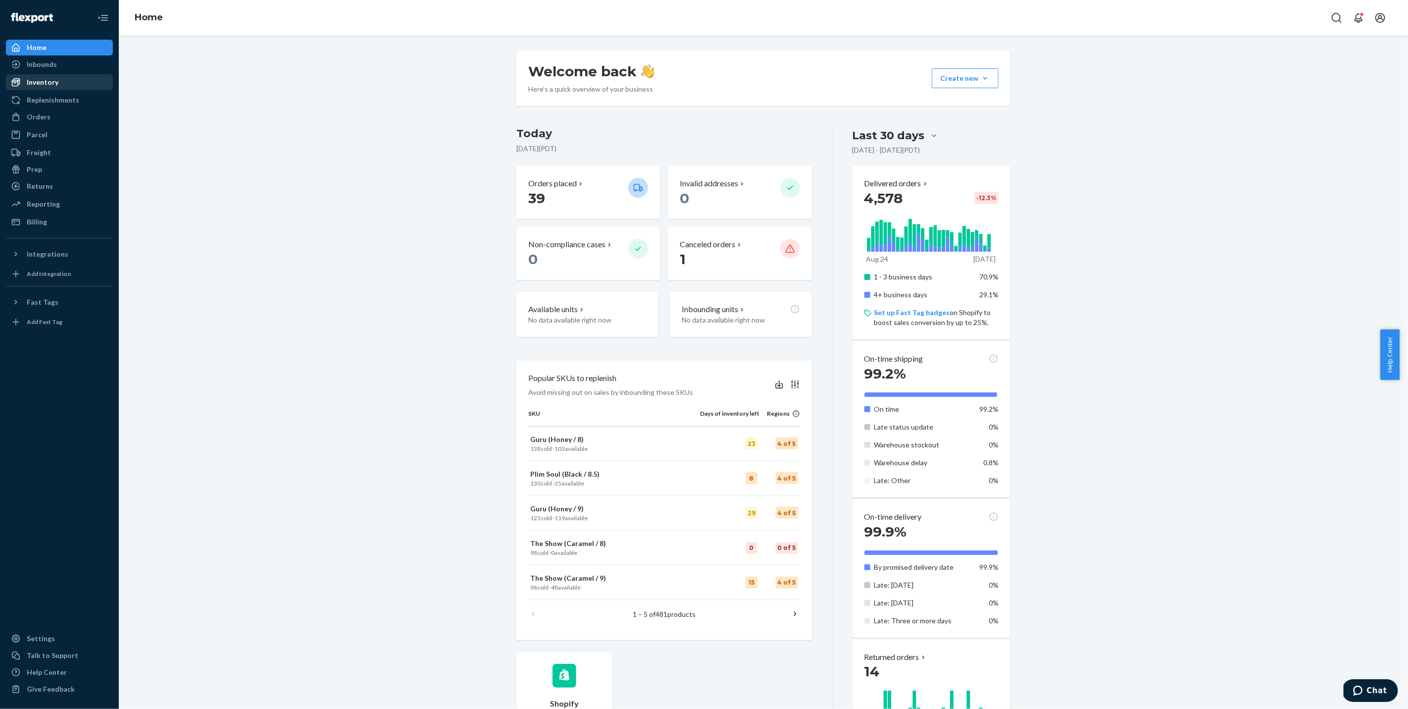
click at [70, 82] on div "Inventory" at bounding box center [59, 82] width 105 height 14
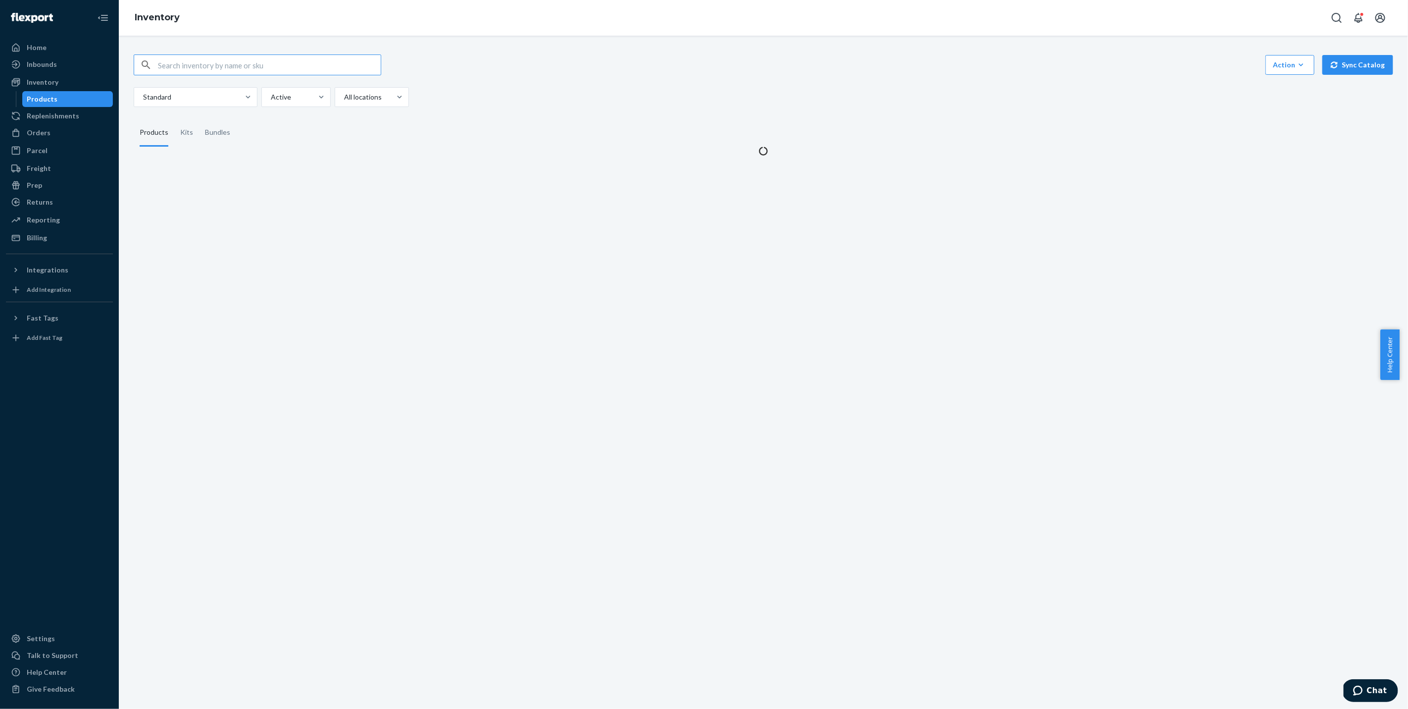
click at [205, 65] on input "text" at bounding box center [269, 65] width 223 height 20
type input "WND-14253-BSET-090"
